Goal: Navigation & Orientation: Find specific page/section

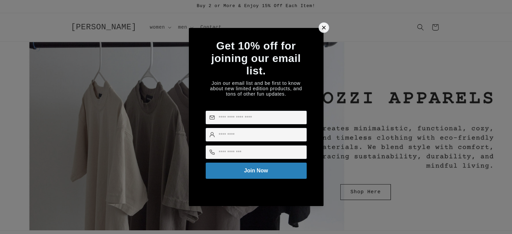
click at [323, 24] on icon at bounding box center [323, 27] width 7 height 7
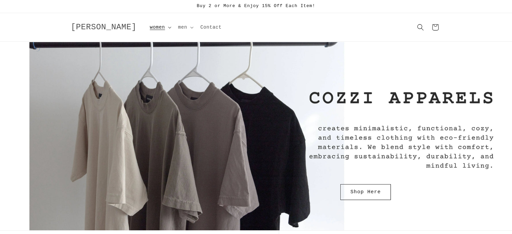
click at [168, 28] on icon at bounding box center [169, 28] width 3 height 2
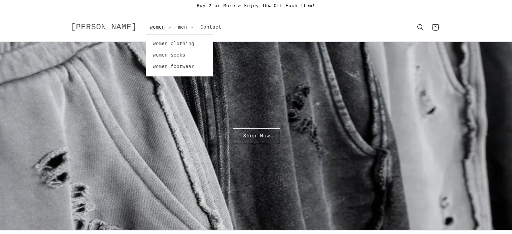
scroll to position [0, 512]
click at [146, 44] on link "women clothing" at bounding box center [179, 43] width 67 height 11
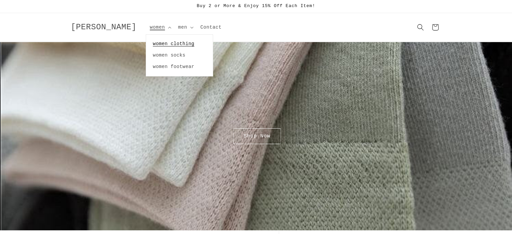
scroll to position [0, 1023]
